Goal: Download file/media

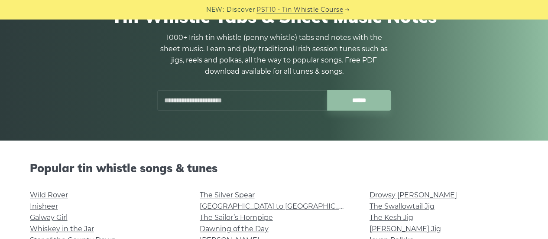
scroll to position [87, 0]
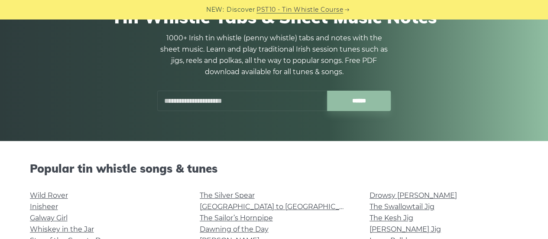
click at [229, 100] on input "text" at bounding box center [242, 101] width 170 height 20
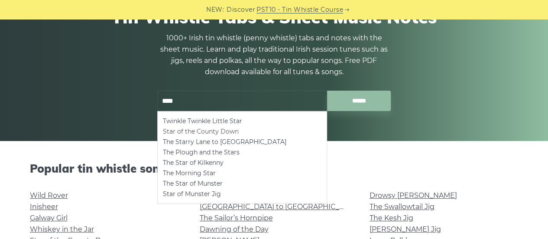
click at [232, 129] on li "Star of the County Down" at bounding box center [242, 131] width 159 height 10
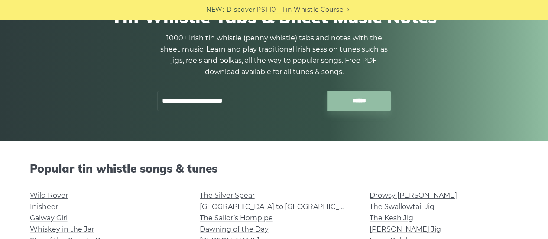
type input "**********"
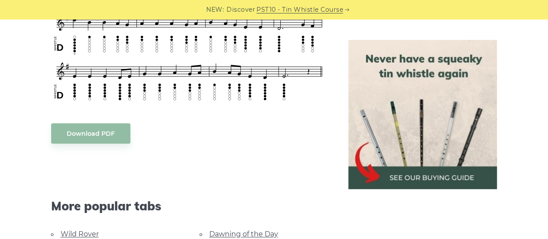
scroll to position [390, 0]
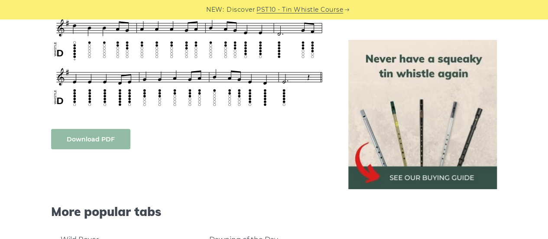
click at [86, 136] on link "Download PDF" at bounding box center [90, 139] width 79 height 20
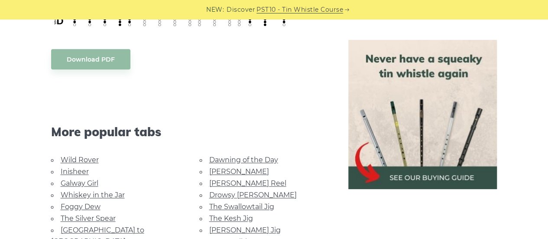
scroll to position [606, 0]
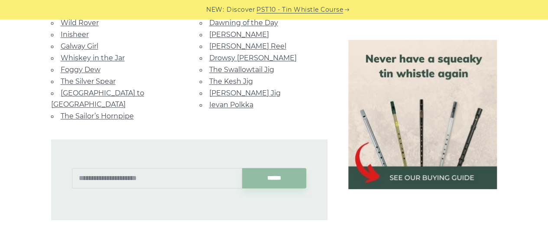
click at [208, 161] on div at bounding box center [208, 171] width 20 height 20
click at [130, 168] on input "text" at bounding box center [157, 178] width 170 height 20
click at [242, 168] on input "******" at bounding box center [274, 178] width 64 height 20
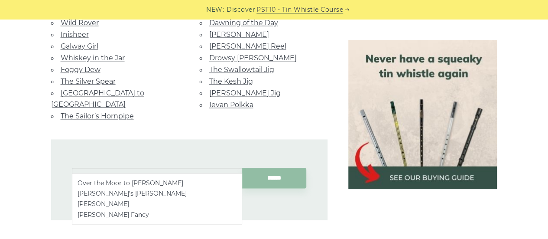
click at [121, 205] on li "Peggy Lettermore" at bounding box center [157, 203] width 159 height 10
type input "**********"
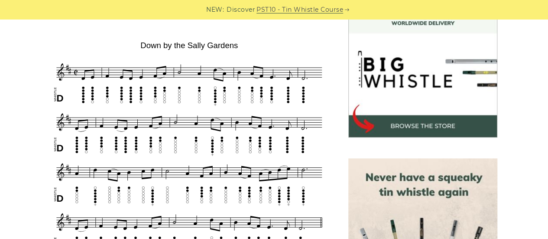
scroll to position [433, 0]
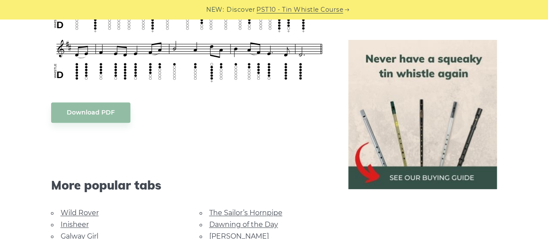
click at [100, 112] on div "Sheet music notes and tab to play Down by the Sally Gardens on a tin whistle (p…" at bounding box center [189, 111] width 276 height 596
click at [105, 102] on link "Download PDF" at bounding box center [90, 112] width 79 height 20
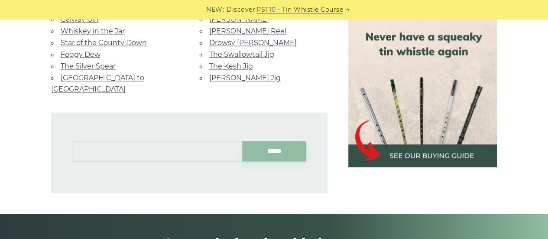
click at [150, 141] on input "text" at bounding box center [157, 151] width 170 height 20
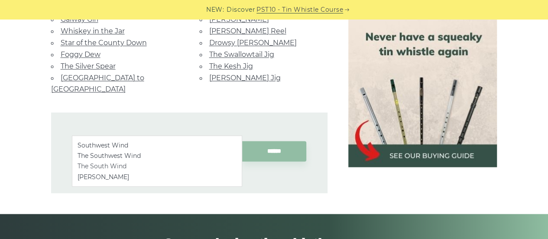
click at [120, 165] on li "The South Wind" at bounding box center [157, 166] width 159 height 10
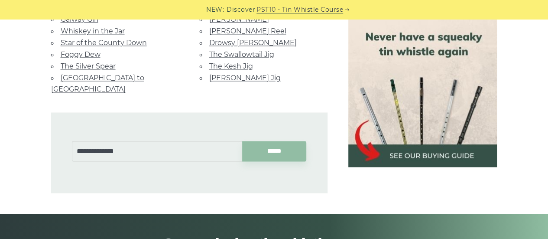
type input "**********"
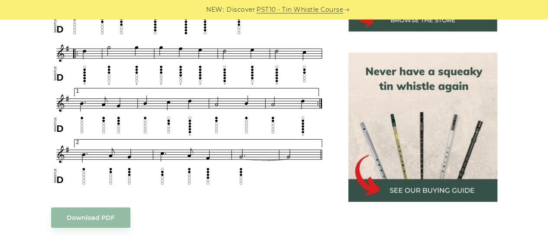
scroll to position [433, 0]
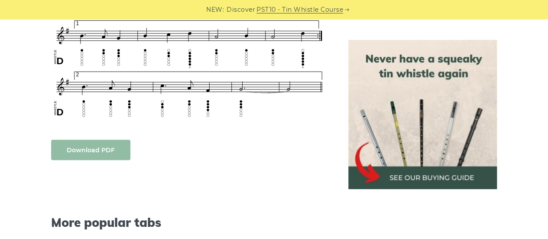
click at [103, 152] on link "Download PDF" at bounding box center [90, 149] width 79 height 20
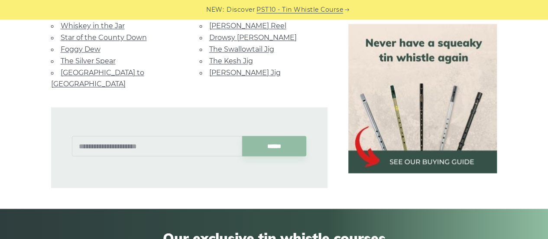
scroll to position [693, 0]
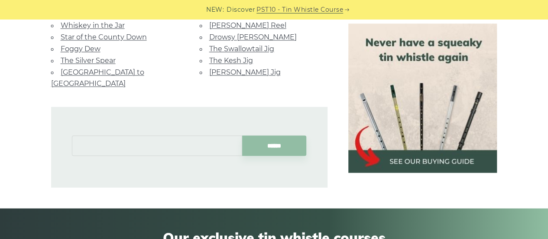
click at [195, 135] on input "text" at bounding box center [157, 145] width 170 height 20
type input "**********"
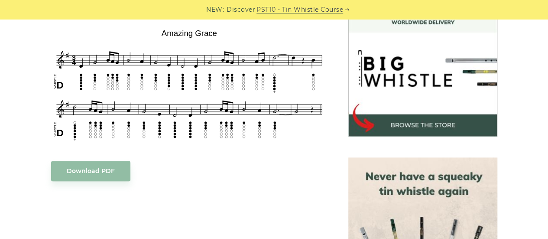
scroll to position [390, 0]
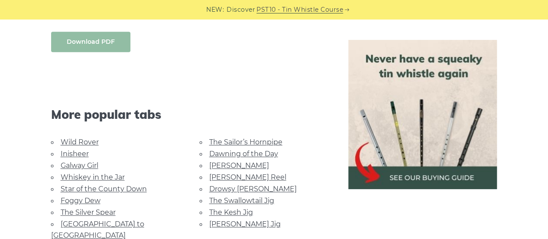
click at [97, 45] on link "Download PDF" at bounding box center [90, 42] width 79 height 20
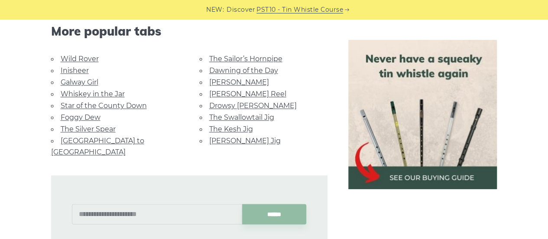
scroll to position [606, 0]
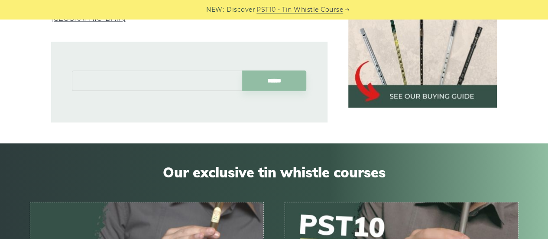
click at [179, 70] on input "text" at bounding box center [157, 80] width 170 height 20
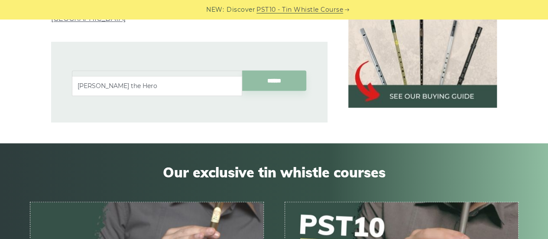
click at [175, 82] on li "Hector the Hero" at bounding box center [157, 86] width 159 height 10
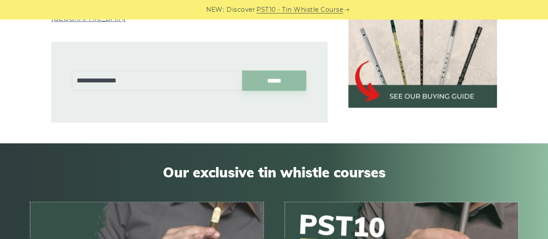
type input "**********"
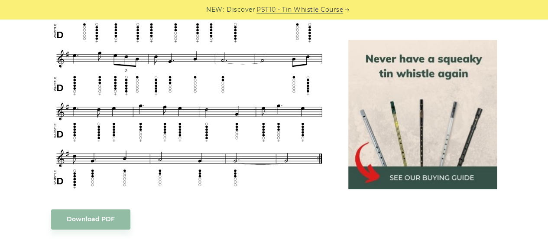
scroll to position [606, 0]
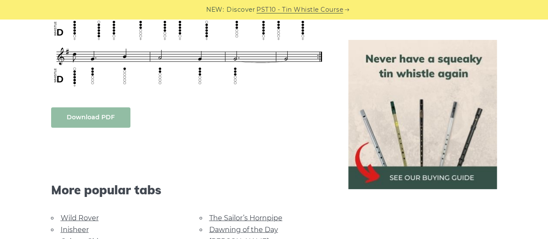
click at [108, 114] on link "Download PDF" at bounding box center [90, 117] width 79 height 20
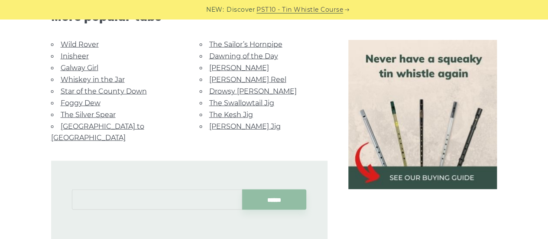
click at [165, 189] on input "text" at bounding box center [157, 199] width 170 height 20
click at [242, 189] on input "******" at bounding box center [274, 199] width 64 height 20
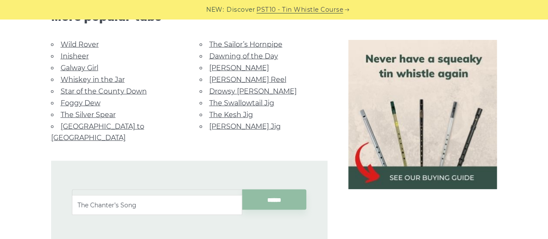
click at [167, 201] on li "The Chanter’s Song" at bounding box center [157, 204] width 159 height 10
type input "**********"
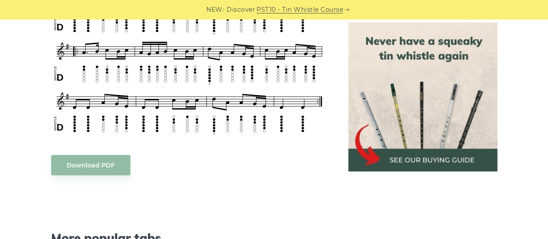
scroll to position [433, 0]
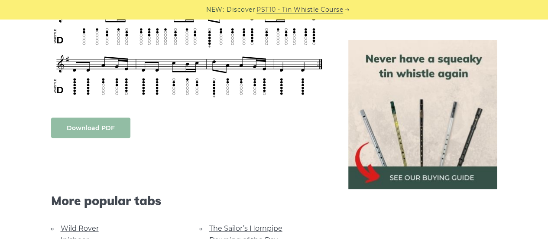
click at [117, 137] on link "Download PDF" at bounding box center [90, 127] width 79 height 20
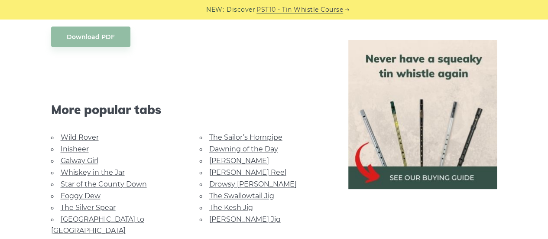
scroll to position [650, 0]
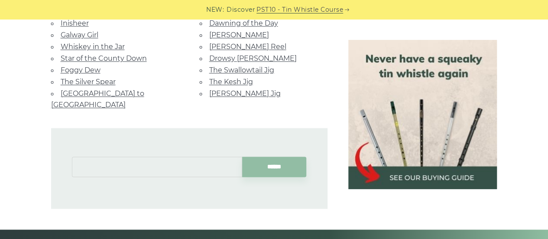
click at [164, 156] on input "text" at bounding box center [157, 166] width 170 height 20
type input "*"
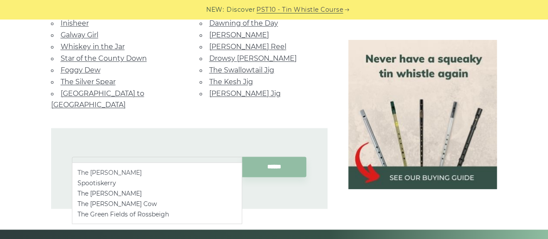
click at [171, 173] on li "The Kerry Polka" at bounding box center [157, 172] width 159 height 10
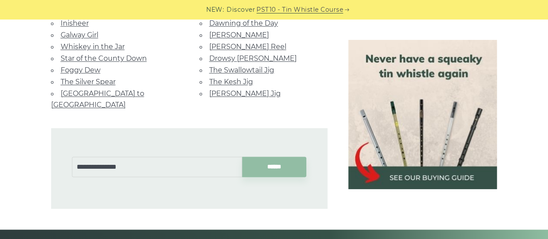
type input "**********"
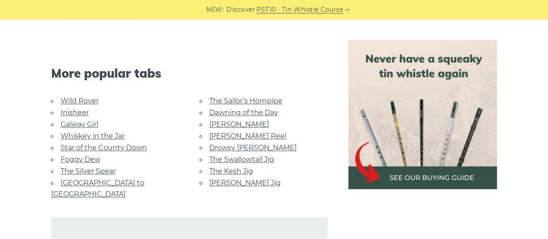
scroll to position [390, 0]
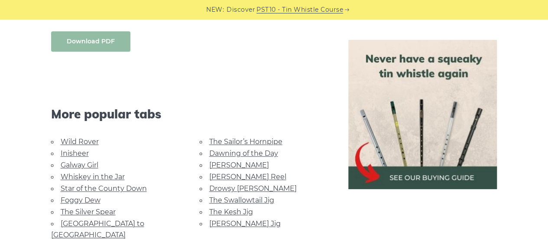
click at [107, 42] on link "Download PDF" at bounding box center [90, 41] width 79 height 20
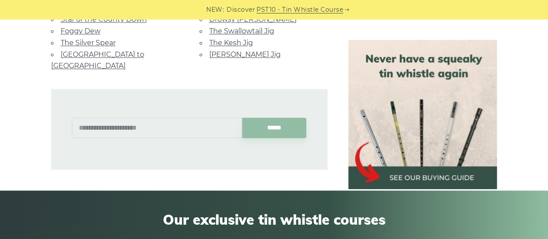
scroll to position [563, 0]
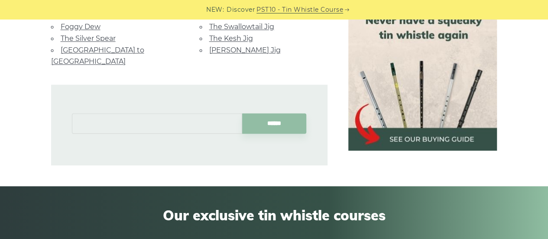
click at [194, 113] on input "text" at bounding box center [157, 123] width 170 height 20
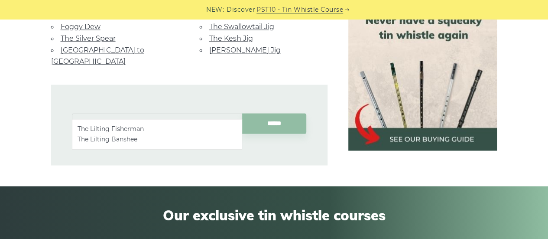
click at [128, 137] on li "The Lilting Banshee" at bounding box center [157, 139] width 159 height 10
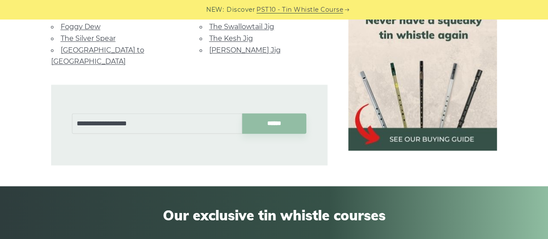
type input "**********"
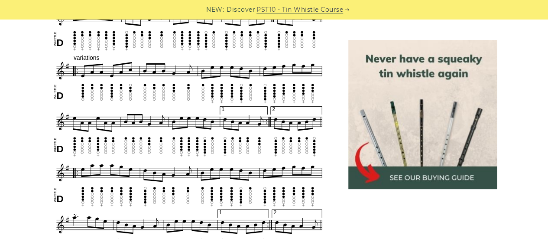
scroll to position [650, 0]
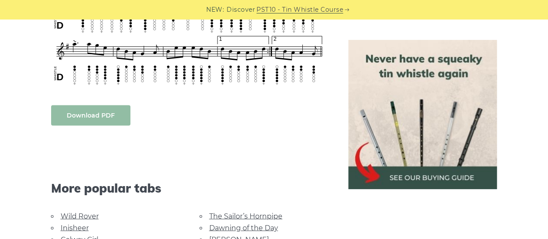
click at [97, 113] on link "Download PDF" at bounding box center [90, 115] width 79 height 20
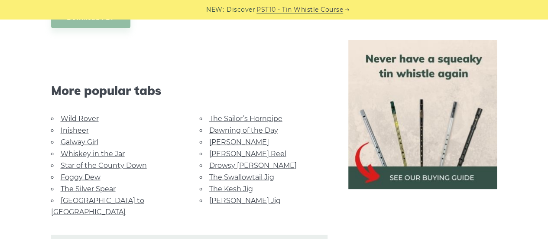
scroll to position [866, 0]
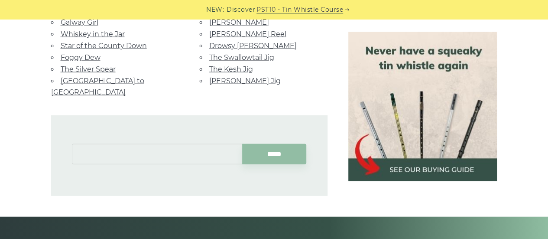
click at [158, 144] on input "text" at bounding box center [157, 154] width 170 height 20
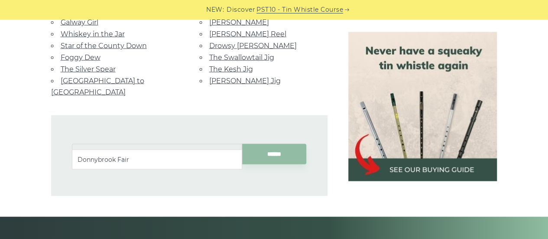
click at [153, 157] on li "Donnybrook Fair" at bounding box center [157, 159] width 159 height 10
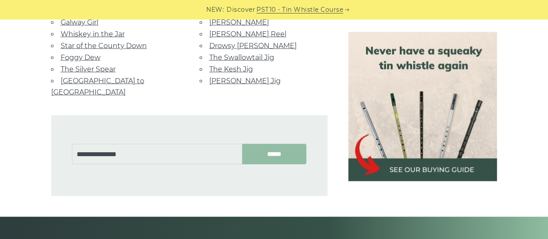
type input "**********"
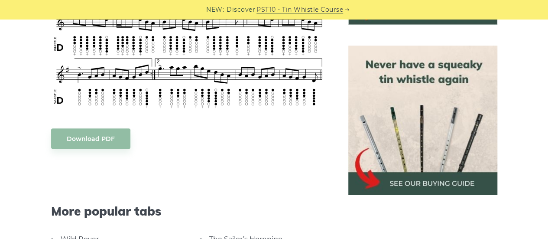
scroll to position [347, 0]
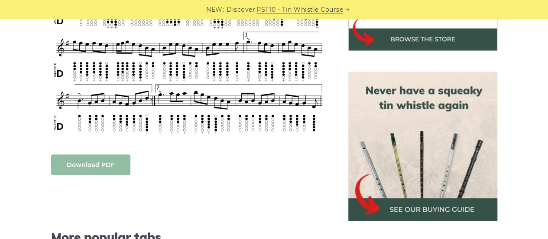
click at [105, 165] on link "Download PDF" at bounding box center [90, 164] width 79 height 20
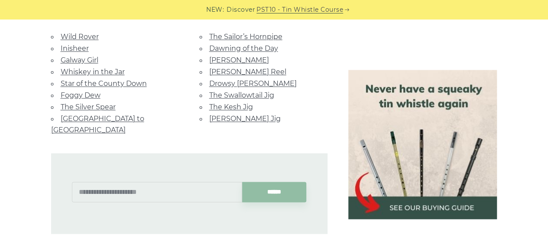
scroll to position [606, 0]
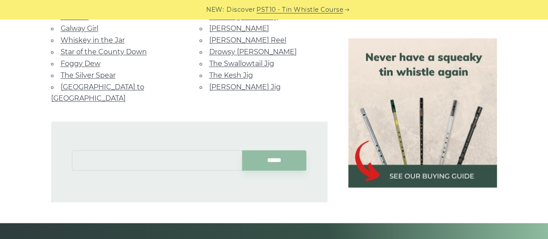
click at [114, 150] on input "text" at bounding box center [157, 160] width 170 height 20
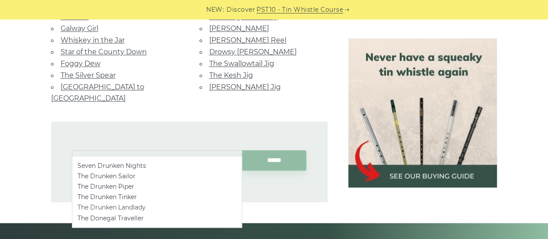
click at [151, 209] on li "The Drunken Landlady" at bounding box center [157, 207] width 159 height 10
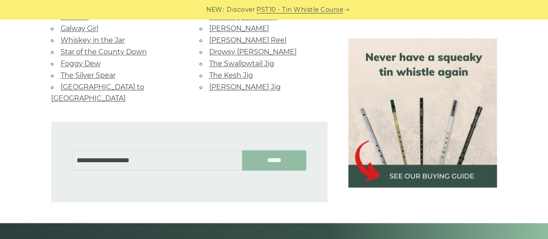
type input "**********"
click at [276, 150] on input "******" at bounding box center [274, 160] width 64 height 20
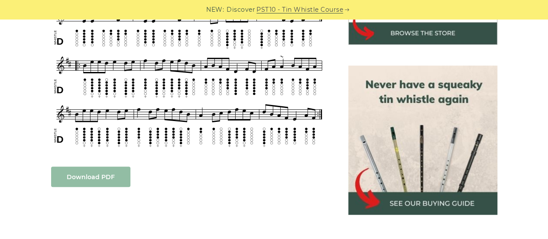
scroll to position [390, 0]
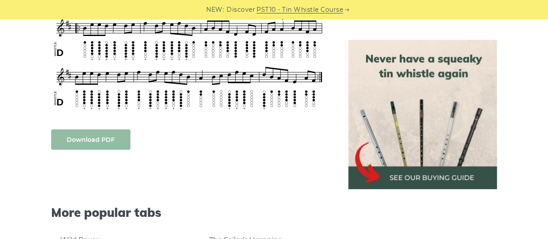
click at [77, 133] on link "Download PDF" at bounding box center [90, 139] width 79 height 20
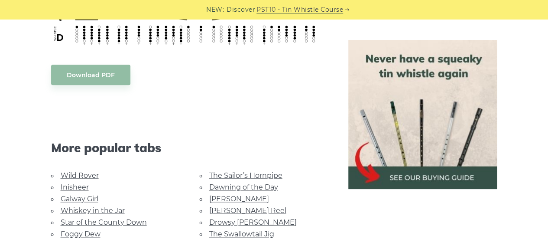
scroll to position [563, 0]
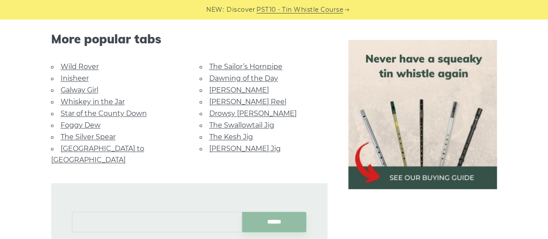
click at [127, 211] on input "text" at bounding box center [157, 221] width 170 height 20
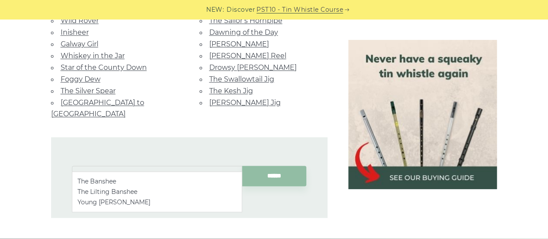
scroll to position [650, 0]
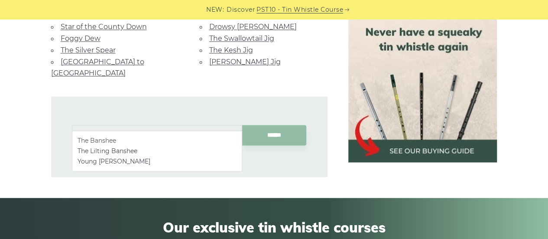
click at [145, 140] on li "The Banshee" at bounding box center [157, 140] width 159 height 10
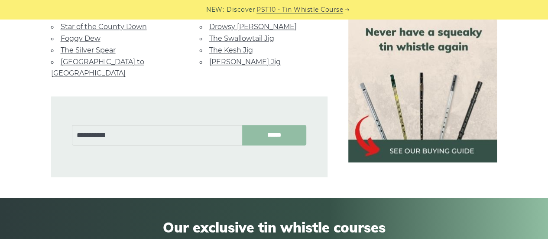
type input "**********"
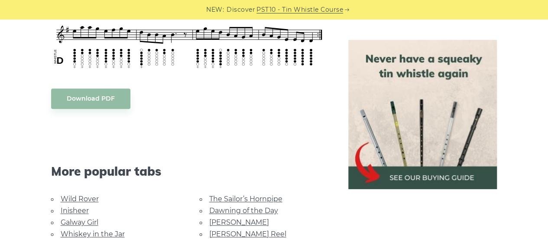
scroll to position [390, 0]
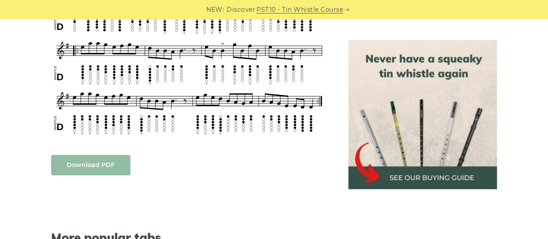
click at [96, 161] on link "Download PDF" at bounding box center [90, 165] width 79 height 20
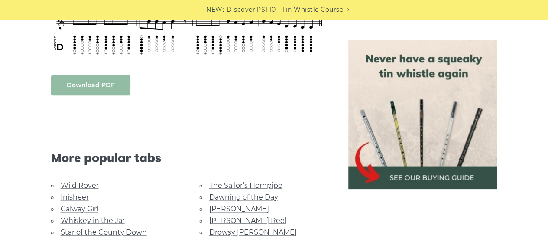
scroll to position [563, 0]
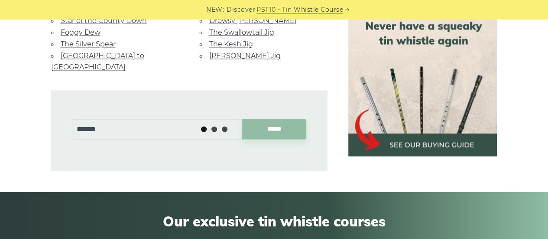
scroll to position [693, 0]
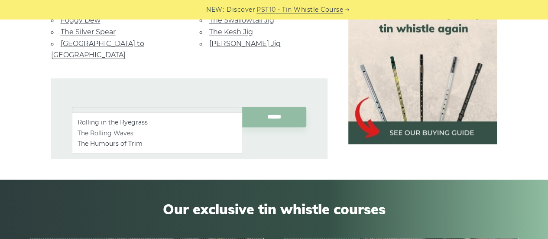
click at [133, 133] on li "The Rolling Waves" at bounding box center [157, 132] width 159 height 10
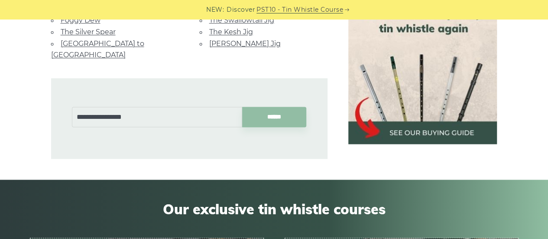
type input "**********"
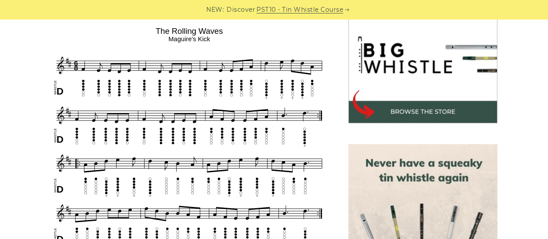
scroll to position [390, 0]
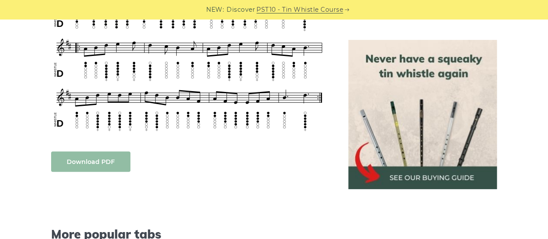
click at [110, 155] on link "Download PDF" at bounding box center [90, 161] width 79 height 20
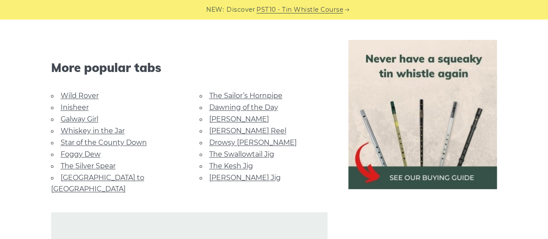
scroll to position [563, 0]
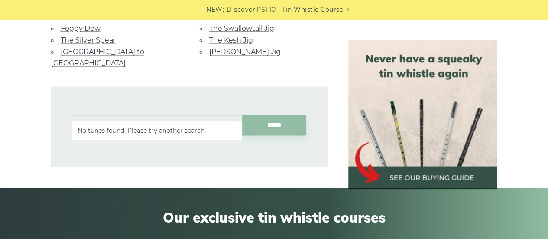
scroll to position [736, 0]
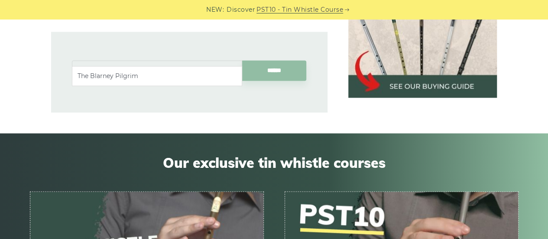
click at [161, 75] on li "The Blarney Pilgrim" at bounding box center [157, 76] width 159 height 10
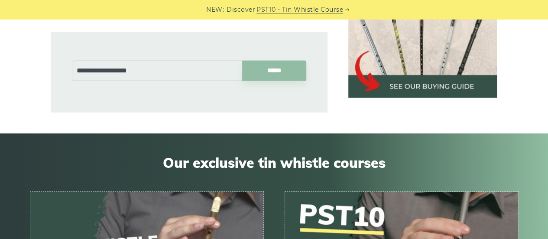
type input "**********"
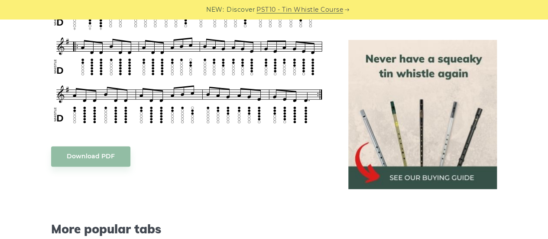
scroll to position [520, 0]
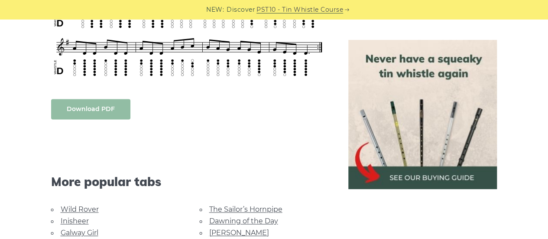
click at [107, 118] on link "Download PDF" at bounding box center [90, 109] width 79 height 20
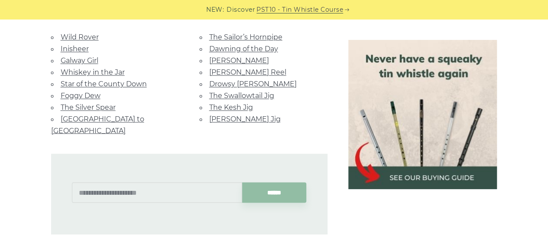
scroll to position [693, 0]
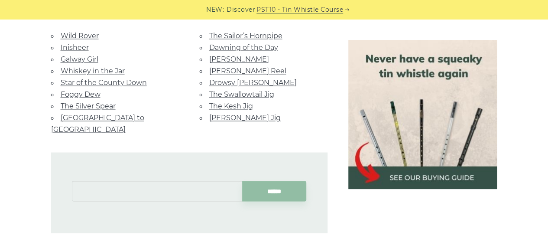
click at [105, 181] on input "text" at bounding box center [157, 191] width 170 height 20
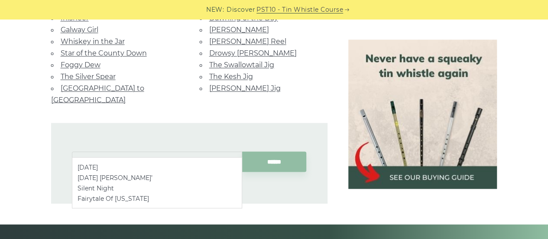
scroll to position [736, 0]
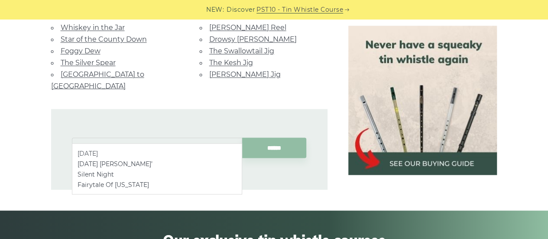
click at [121, 149] on li "[DATE]" at bounding box center [157, 153] width 159 height 10
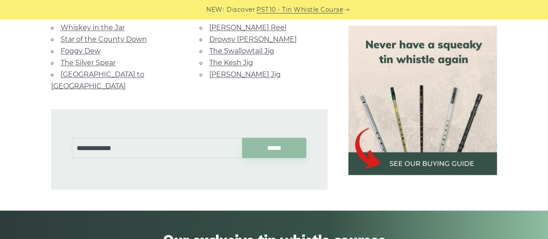
type input "**********"
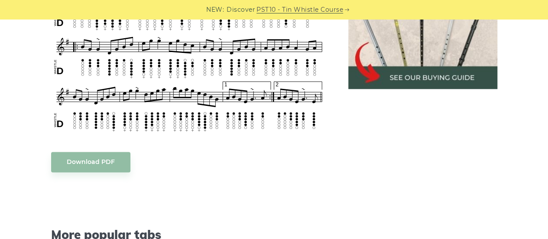
scroll to position [563, 0]
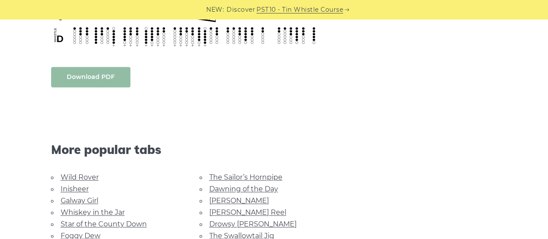
click at [109, 76] on link "Download PDF" at bounding box center [90, 77] width 79 height 20
